Goal: Communication & Community: Answer question/provide support

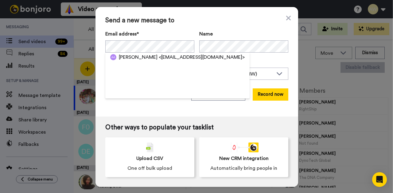
click at [114, 106] on div "Send a new message to Email address* Amina Ahmed <amina1ahmed119@gmail.com> Nam…" at bounding box center [196, 62] width 202 height 110
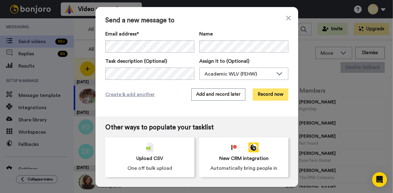
click at [262, 94] on button "Record now" at bounding box center [270, 95] width 36 height 12
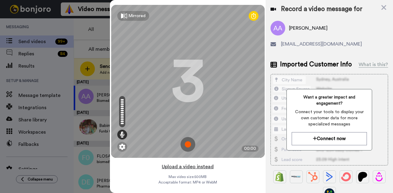
click at [182, 164] on button "Upload a video instead" at bounding box center [188, 167] width 56 height 8
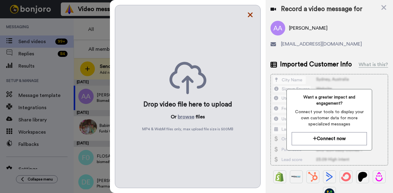
click at [253, 14] on icon at bounding box center [250, 15] width 6 height 8
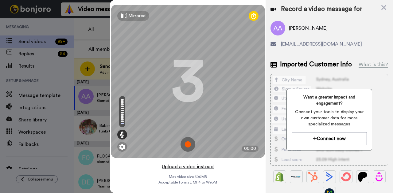
click at [190, 163] on button "Upload a video instead" at bounding box center [188, 167] width 56 height 8
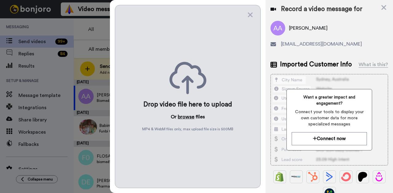
click at [186, 113] on button "browse" at bounding box center [186, 116] width 17 height 7
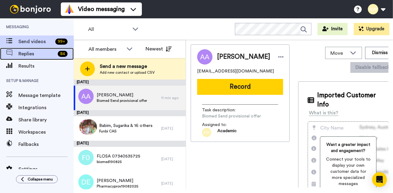
click at [28, 54] on span "Replies" at bounding box center [36, 53] width 37 height 7
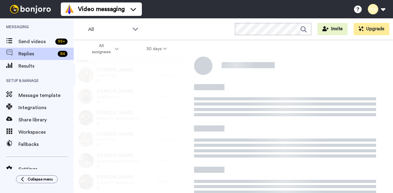
click at [38, 66] on span "Results" at bounding box center [45, 66] width 55 height 7
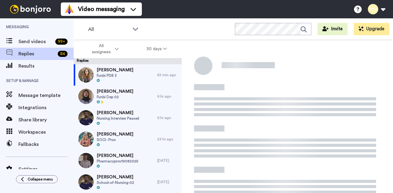
scroll to position [101, 0]
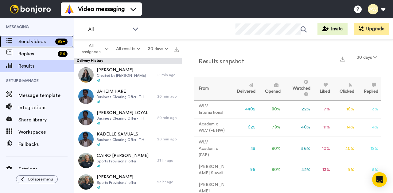
click at [29, 41] on span "Send videos" at bounding box center [35, 41] width 34 height 7
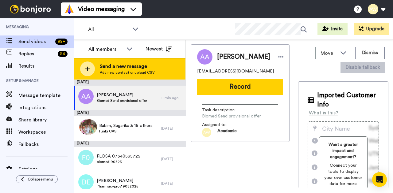
click at [123, 70] on span "Send a new message" at bounding box center [127, 66] width 55 height 7
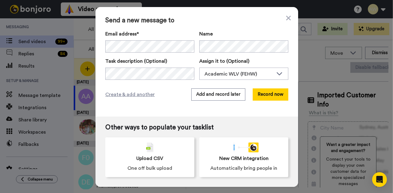
click at [290, 21] on div "Send a new message to Email address* [PERSON_NAME] <[EMAIL_ADDRESS][DOMAIN_NAME…" at bounding box center [196, 62] width 202 height 110
click at [289, 20] on div "Send a new message to Email address* [PERSON_NAME] <[EMAIL_ADDRESS][DOMAIN_NAME…" at bounding box center [196, 62] width 202 height 110
click at [286, 19] on icon at bounding box center [288, 17] width 5 height 7
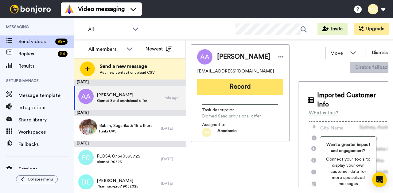
click at [234, 92] on button "Record" at bounding box center [240, 87] width 86 height 16
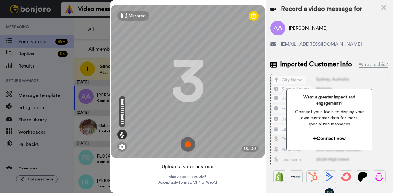
click at [191, 168] on button "Upload a video instead" at bounding box center [188, 167] width 56 height 8
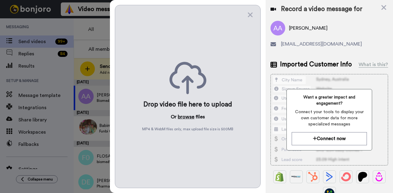
click at [183, 114] on button "browse" at bounding box center [186, 116] width 17 height 7
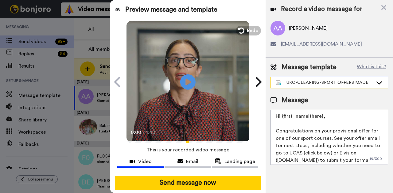
click at [345, 87] on div "UKC-CLEARING-SPORT OFFERS MADE" at bounding box center [328, 82] width 117 height 11
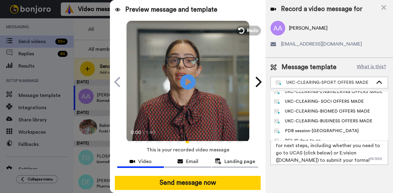
scroll to position [232, 0]
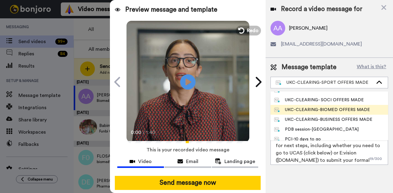
click at [304, 105] on li "UKC-CLEARING-BIOMED OFFERS MADE" at bounding box center [328, 110] width 117 height 10
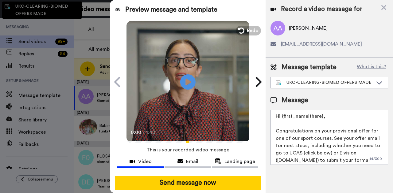
type textarea "Hi {first_name|there}, Congratulations on your provisional offer for our Biomed…"
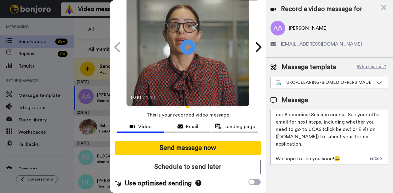
scroll to position [37, 0]
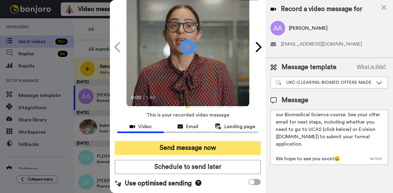
click at [191, 146] on button "Send message now" at bounding box center [188, 148] width 146 height 14
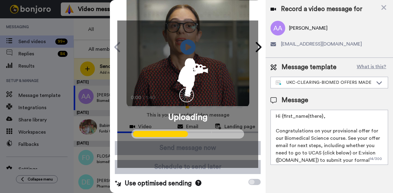
scroll to position [24, 0]
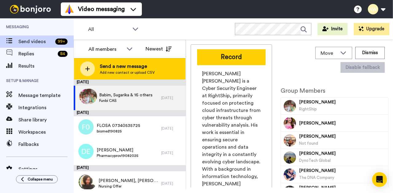
click at [132, 70] on span "Send a new message" at bounding box center [127, 66] width 55 height 7
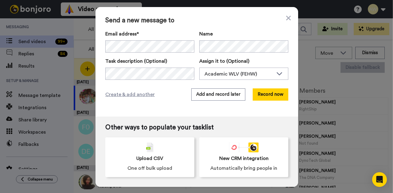
click at [216, 46] on div "Name" at bounding box center [243, 41] width 89 height 22
click at [275, 94] on button "Record now" at bounding box center [270, 95] width 36 height 12
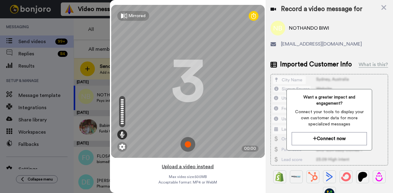
click at [184, 167] on button "Upload a video instead" at bounding box center [188, 167] width 56 height 8
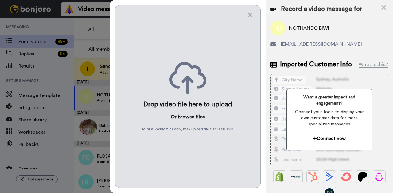
click at [188, 115] on button "browse" at bounding box center [186, 116] width 17 height 7
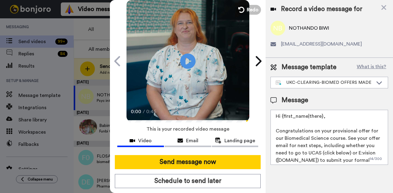
scroll to position [42, 0]
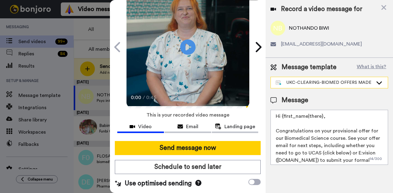
click at [329, 84] on div "UKC-CLEARING-BIOMED OFFERS MADE" at bounding box center [323, 83] width 97 height 6
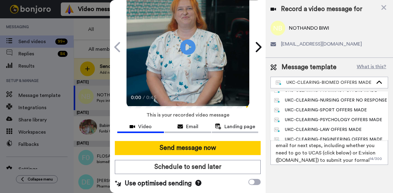
scroll to position [183, 0]
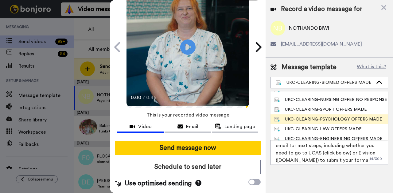
click at [302, 117] on div "UKC-CLEARING-PSYCHOLOGY OFFERS MADE" at bounding box center [328, 120] width 108 height 6
type textarea "Hi {first_name|there}, Congratulations on your provisional offer for one of our…"
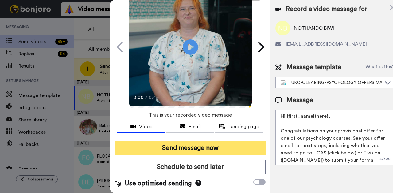
click at [213, 144] on button "Send message now" at bounding box center [190, 148] width 150 height 14
